Goal: Check status: Check status

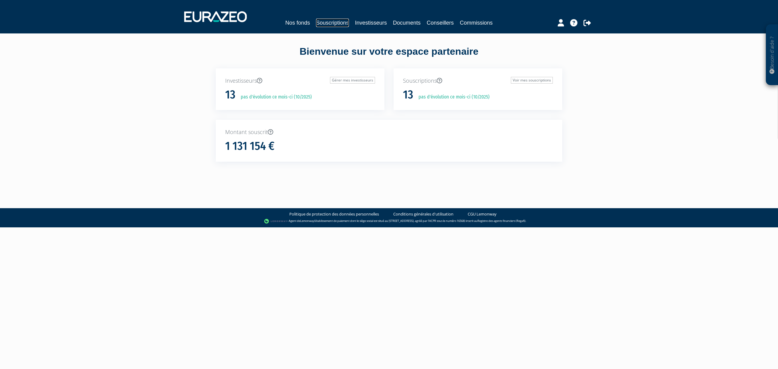
click at [324, 23] on link "Souscriptions" at bounding box center [332, 23] width 33 height 9
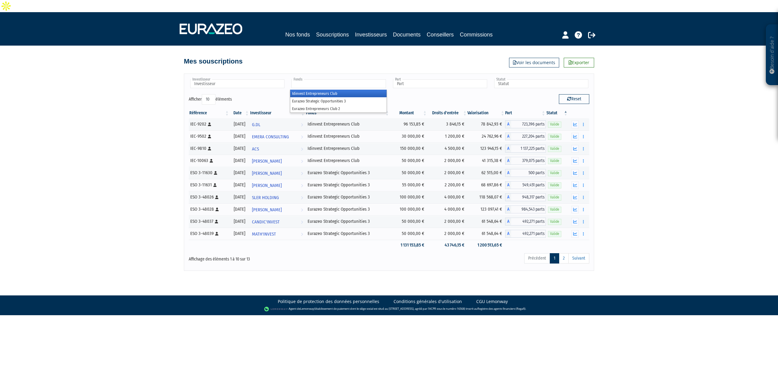
click at [362, 78] on ul at bounding box center [338, 83] width 97 height 11
click at [354, 90] on li "Idinvest Entrepreneurs Club" at bounding box center [338, 94] width 96 height 8
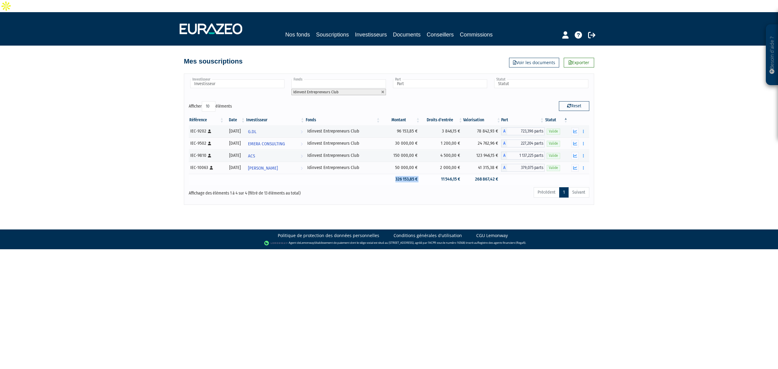
drag, startPoint x: 400, startPoint y: 169, endPoint x: 429, endPoint y: 170, distance: 28.6
click at [428, 174] on tr "326 153,85 € 11 546,15 € 268 867,42 €" at bounding box center [389, 179] width 400 height 11
click at [664, 163] on div "Besoin d'aide ? × J'ai besoin d'aide Si vous avez une question à propos du fonc…" at bounding box center [389, 108] width 778 height 193
click at [186, 23] on img at bounding box center [211, 28] width 63 height 11
